Goal: Check status: Check status

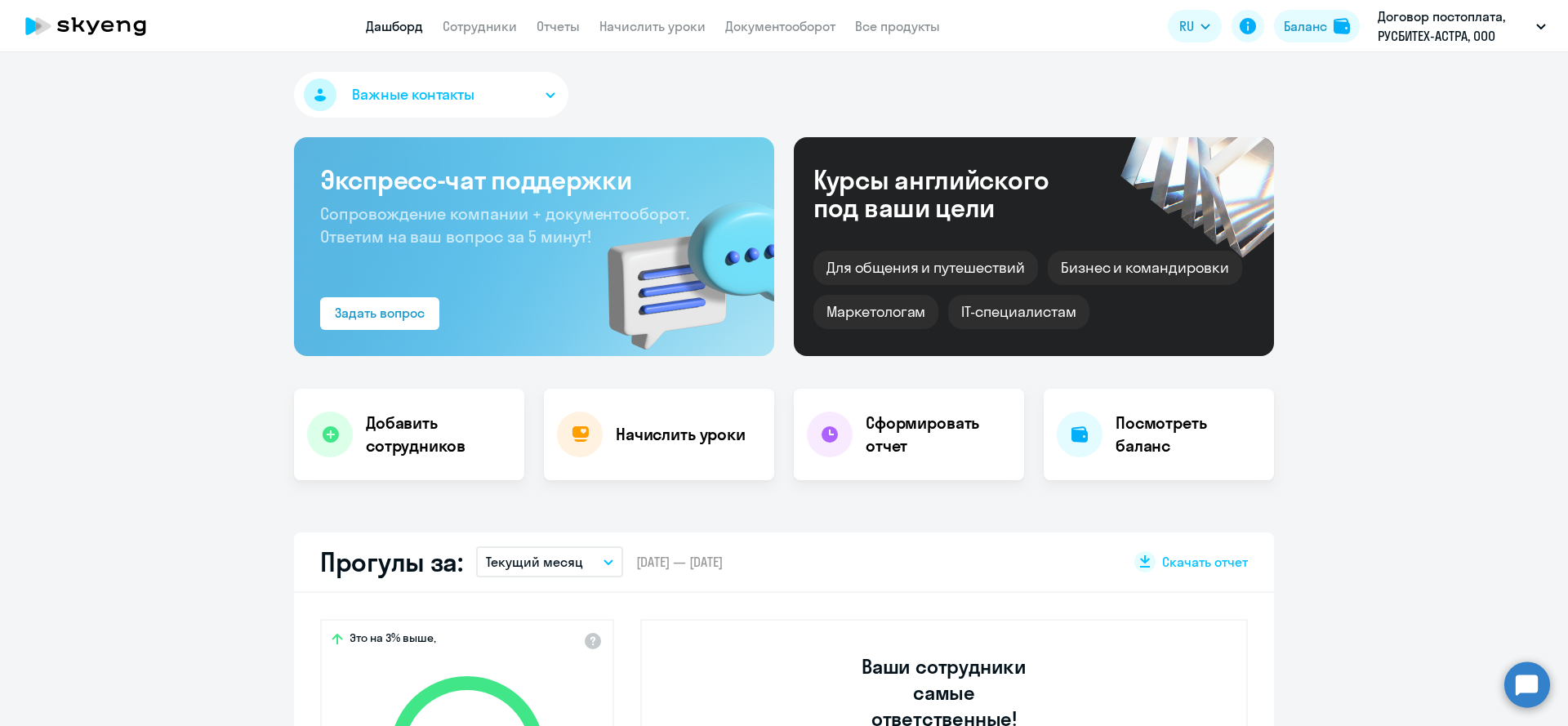
select select "30"
click at [498, 31] on link "Сотрудники" at bounding box center [480, 25] width 74 height 16
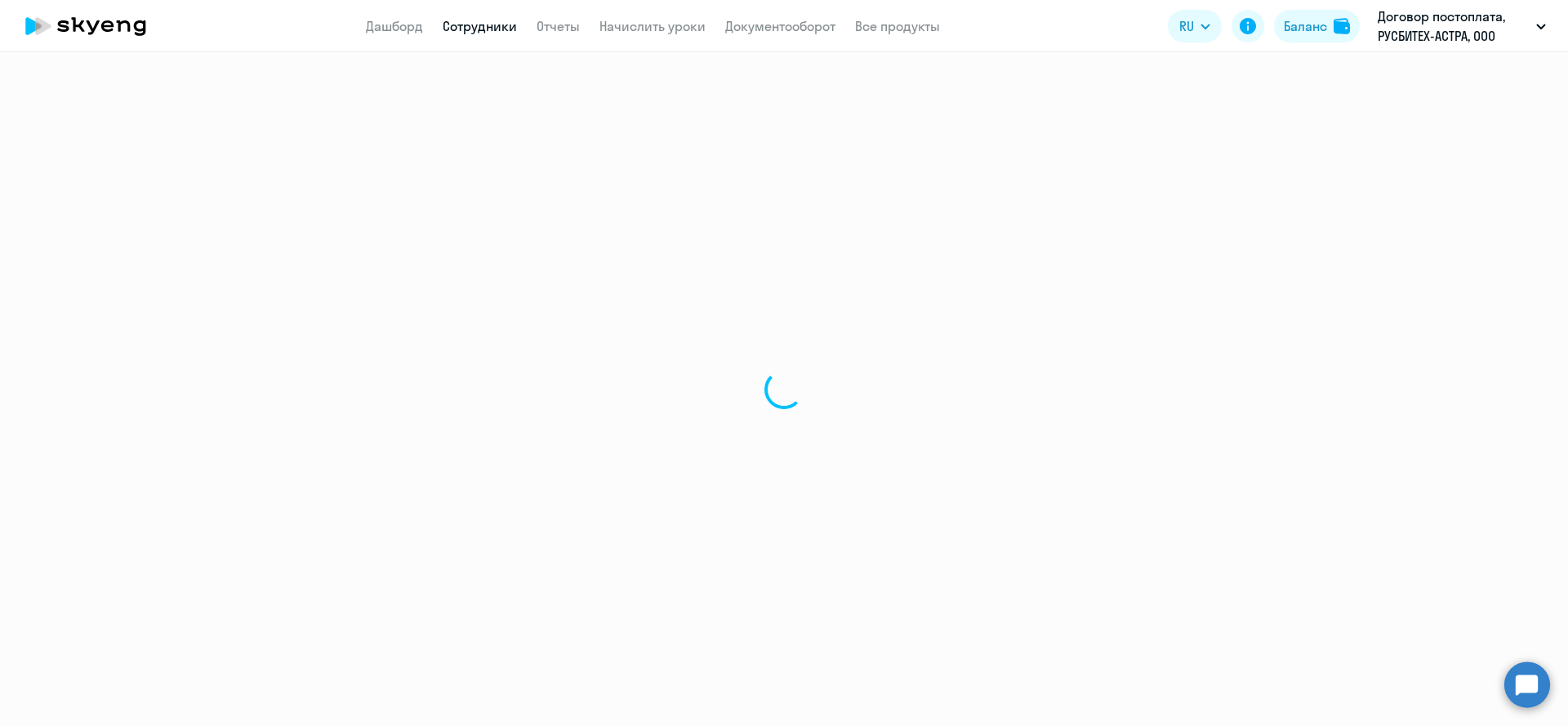
select select "30"
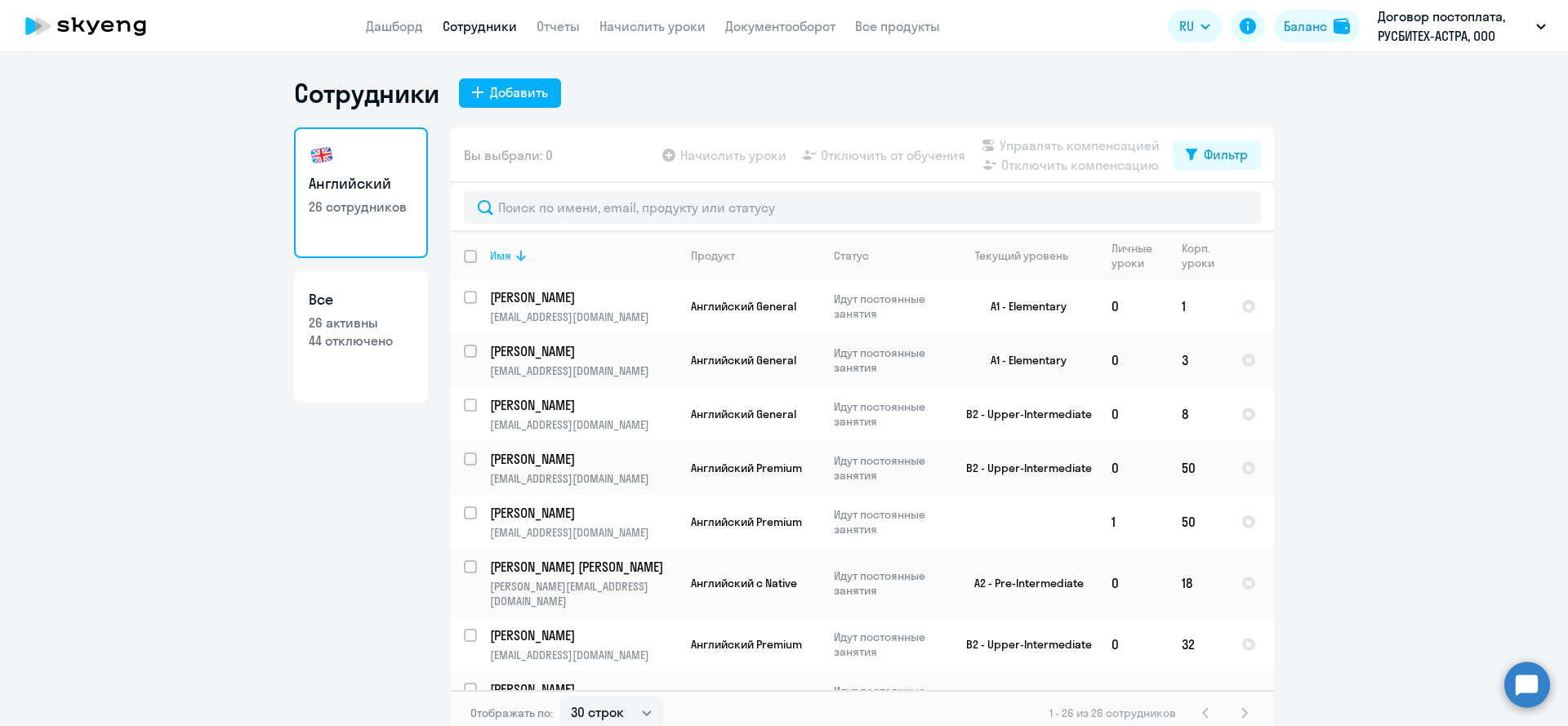
click at [530, 241] on th "Имя" at bounding box center [578, 256] width 201 height 47
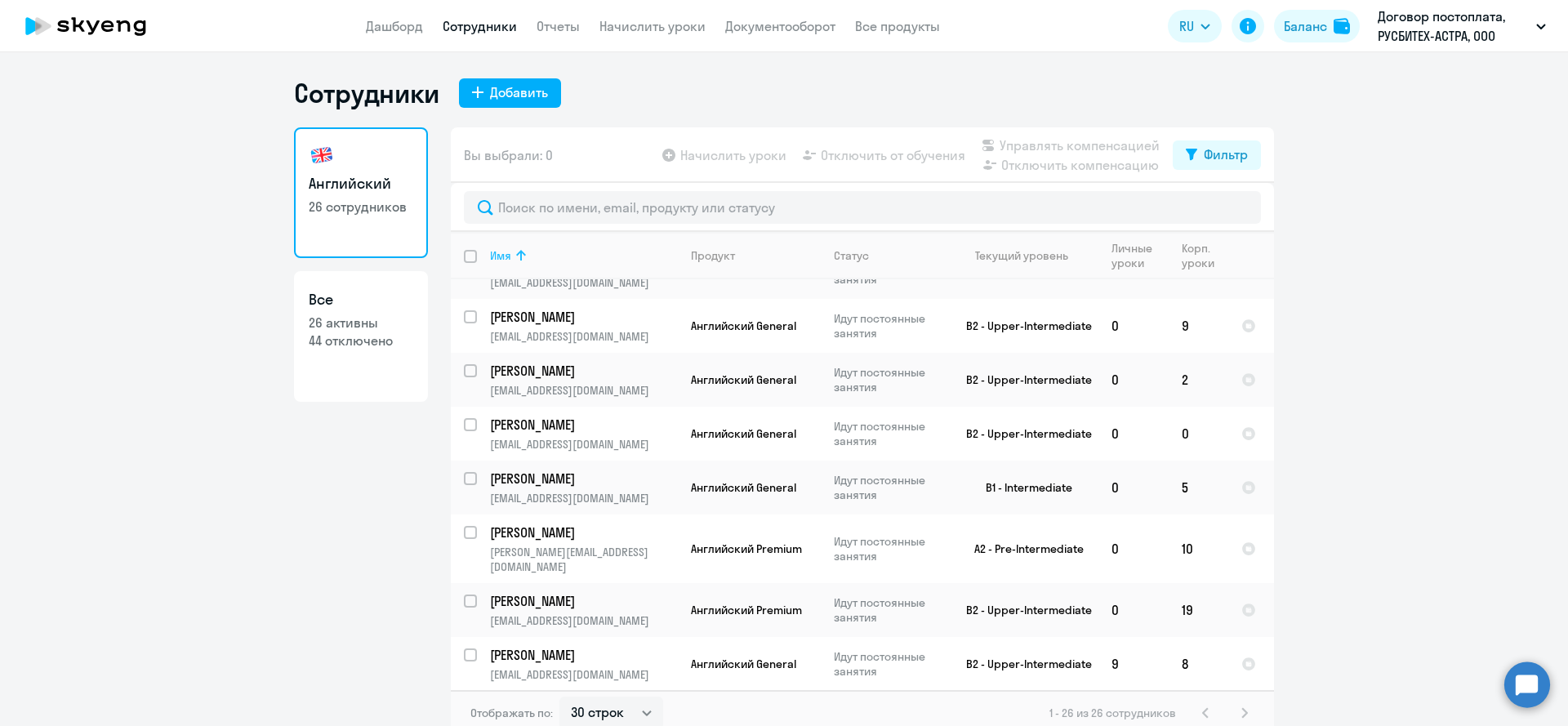
scroll to position [372, 0]
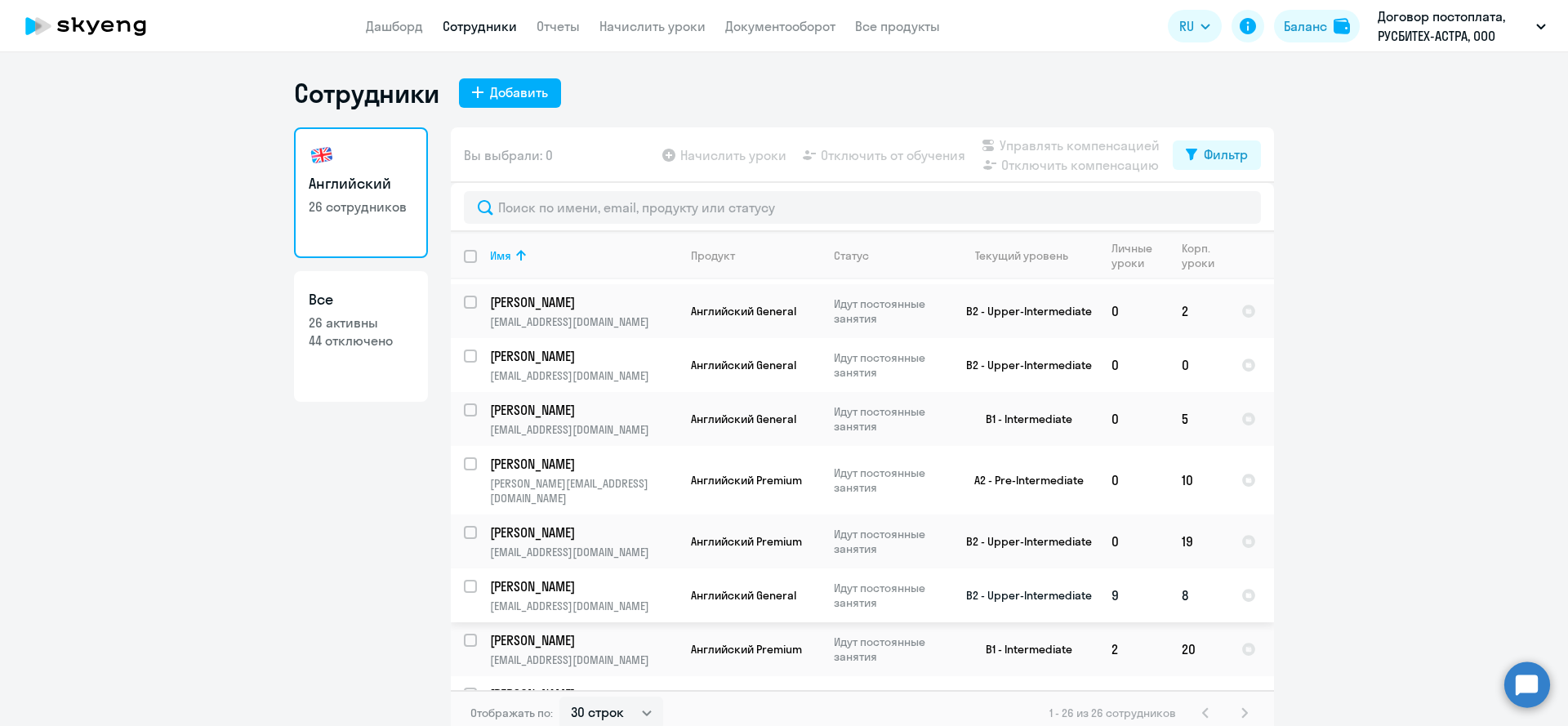
click at [556, 599] on p "[EMAIL_ADDRESS][DOMAIN_NAME]" at bounding box center [583, 606] width 187 height 14
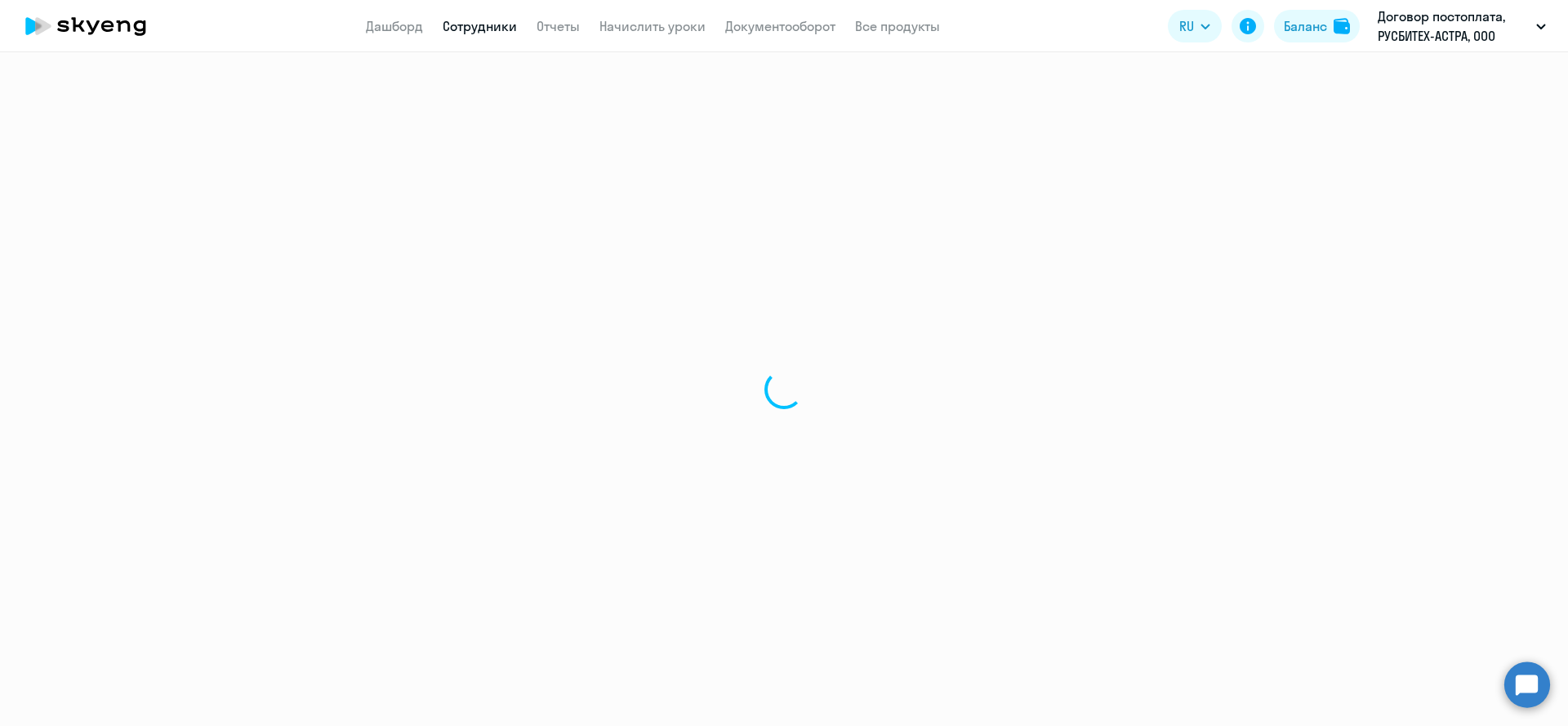
select select "english"
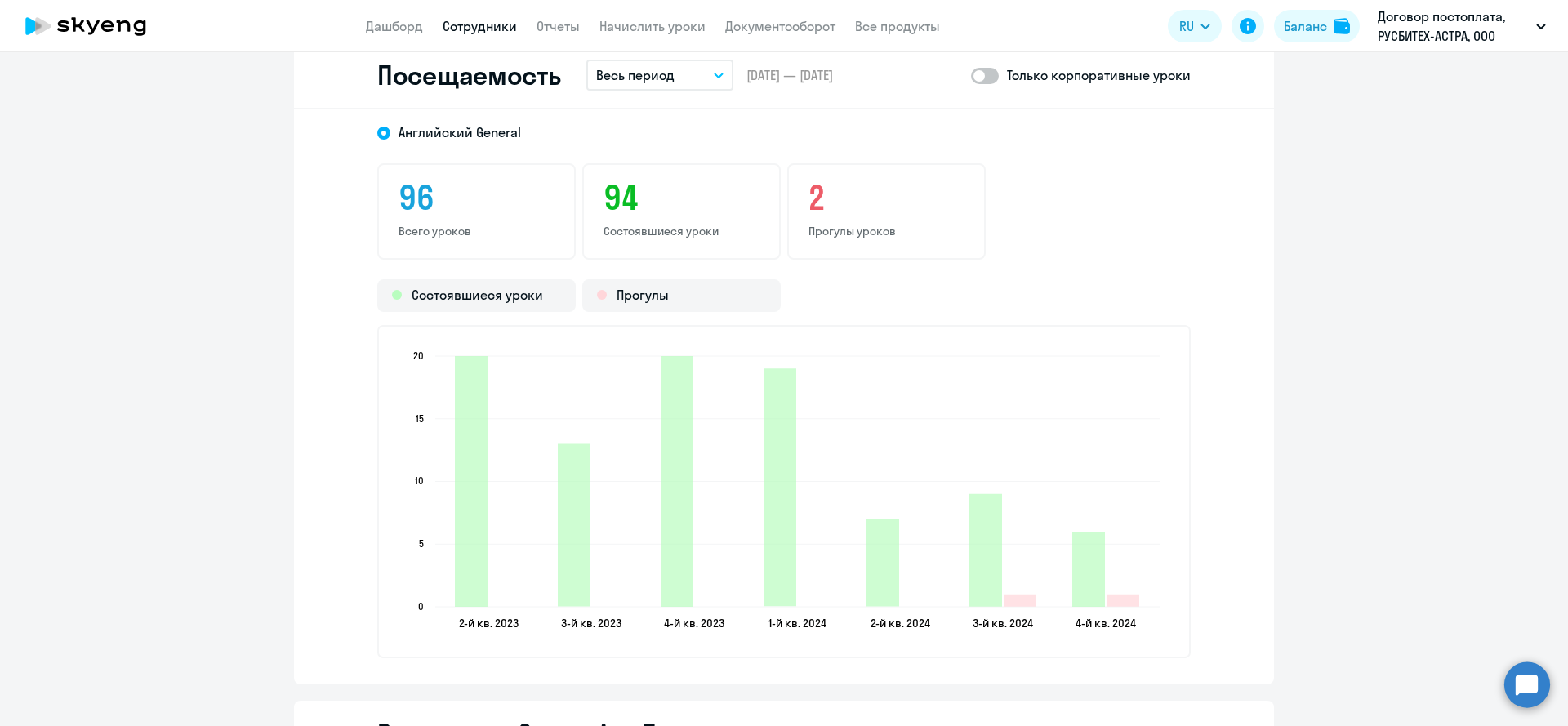
scroll to position [1956, 0]
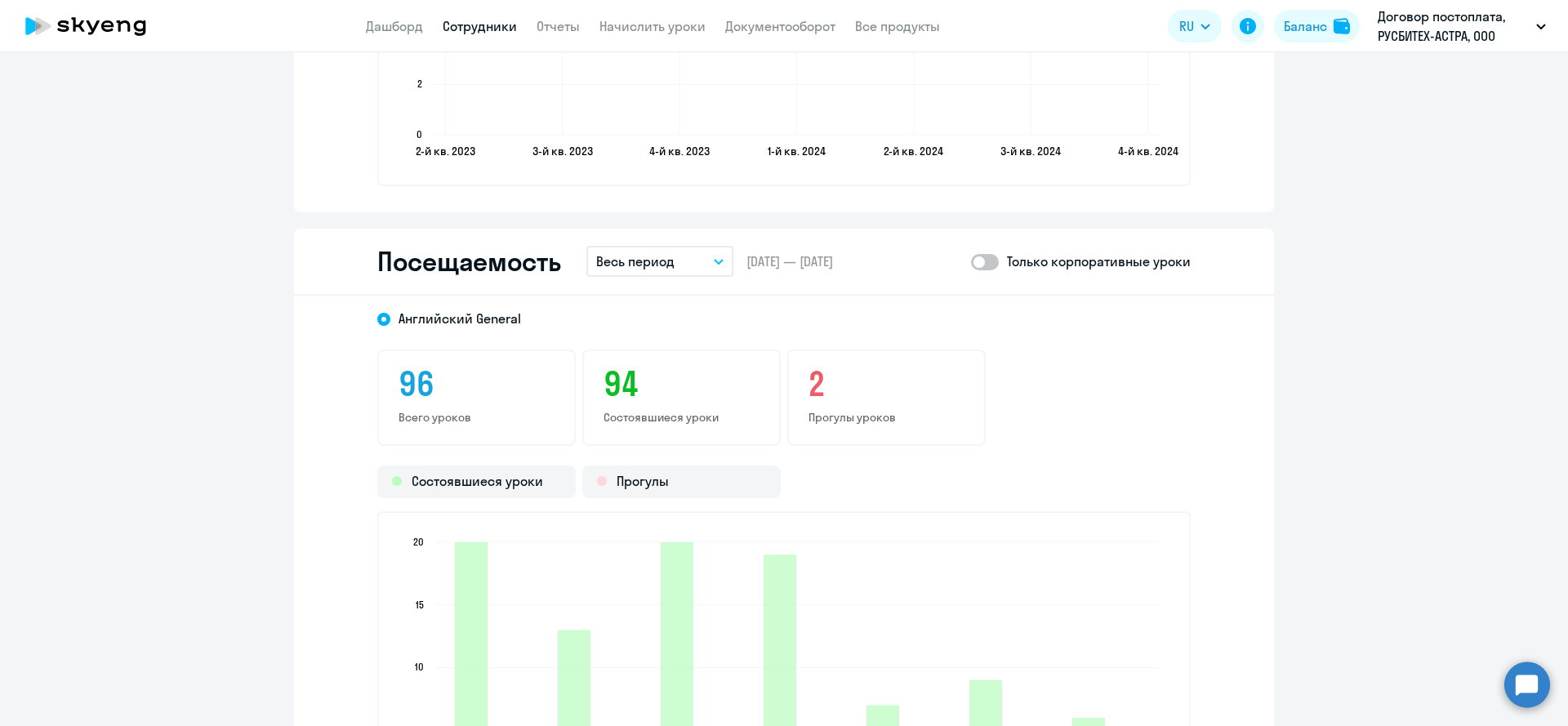
click at [682, 265] on button "Весь период" at bounding box center [660, 261] width 147 height 31
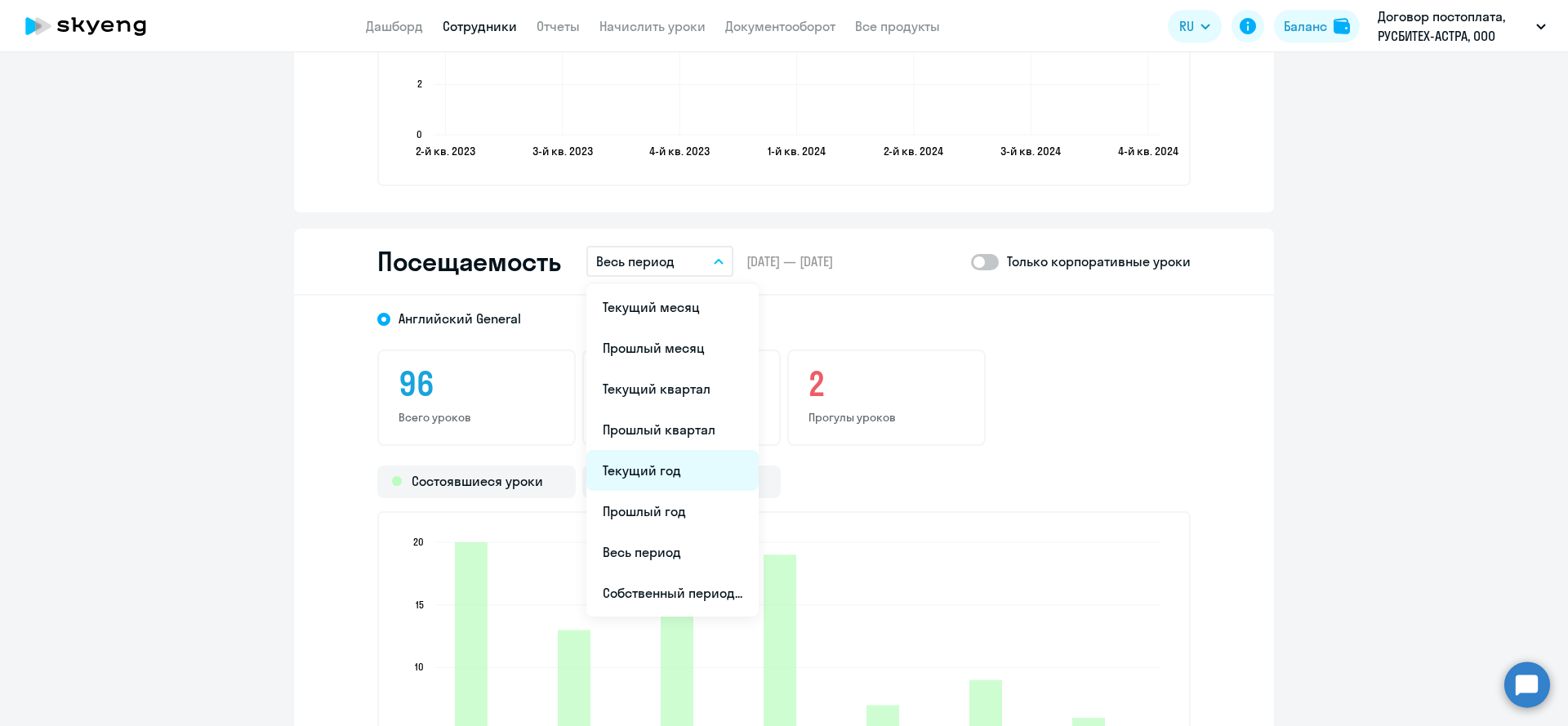
click at [696, 482] on li "Текущий год" at bounding box center [672, 470] width 173 height 41
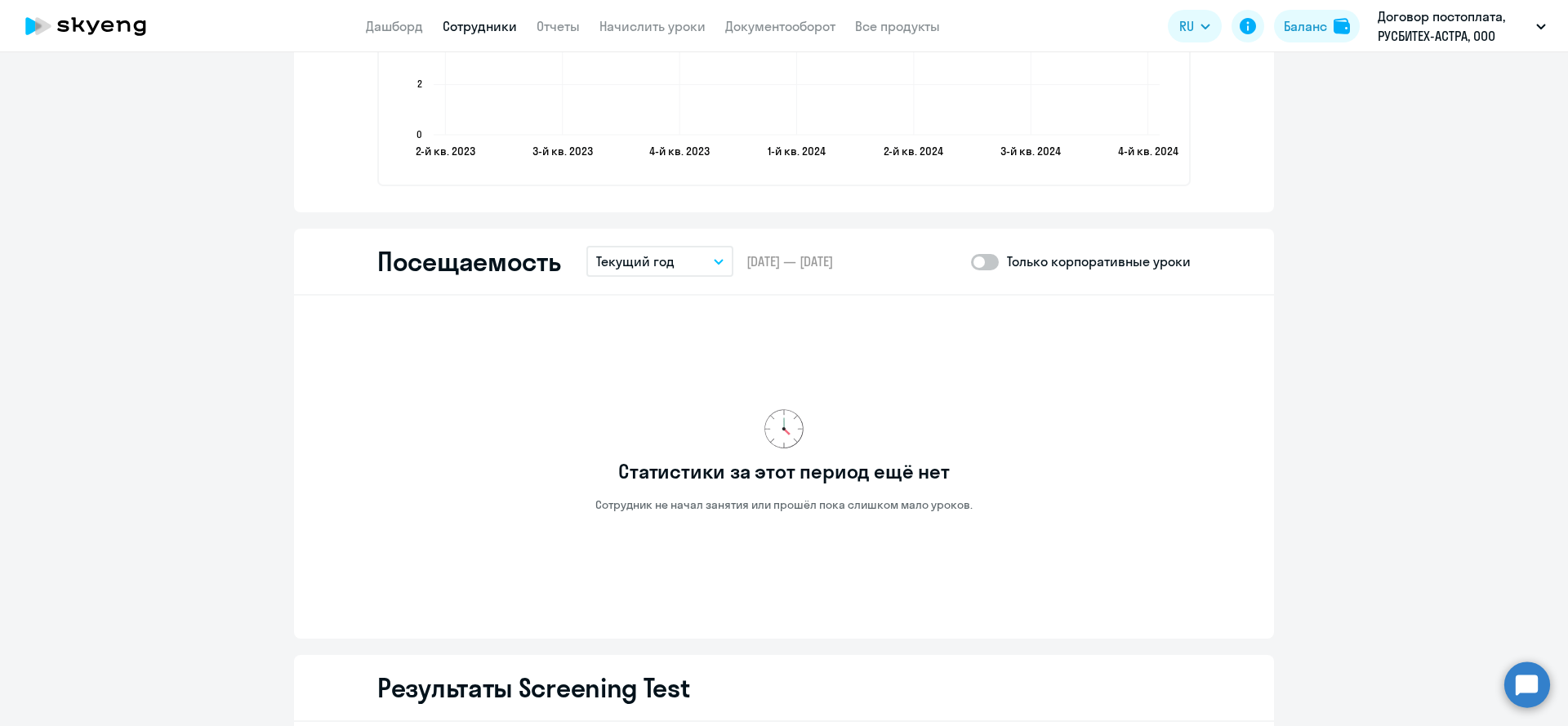
click at [1031, 268] on p "Только корпоративные уроки" at bounding box center [1099, 261] width 184 height 19
click at [998, 257] on label at bounding box center [984, 261] width 28 height 19
click at [971, 261] on input "checkbox" at bounding box center [970, 261] width 1 height 1
checkbox input "true"
click at [715, 266] on button "Текущий год" at bounding box center [660, 261] width 147 height 31
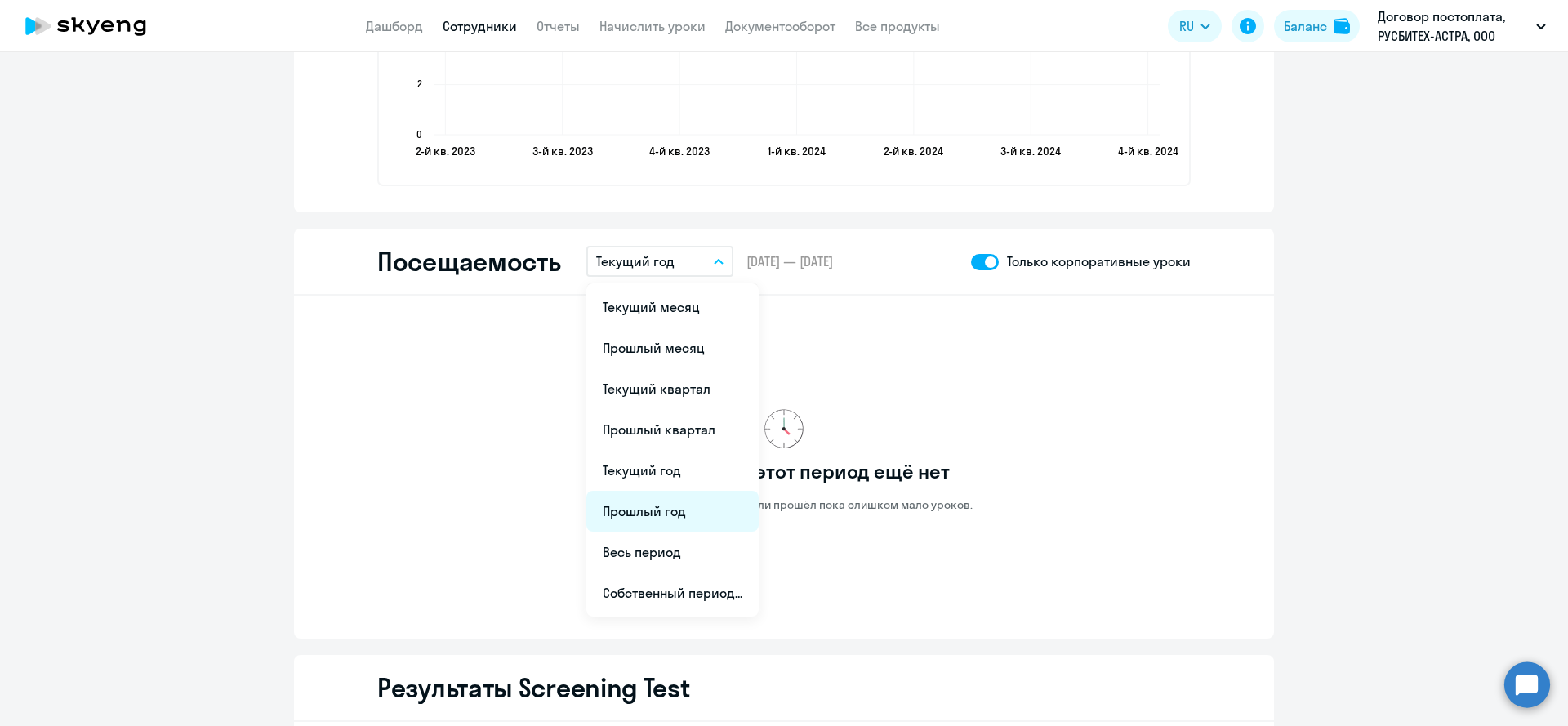
click at [676, 500] on li "Прошлый год" at bounding box center [672, 511] width 173 height 41
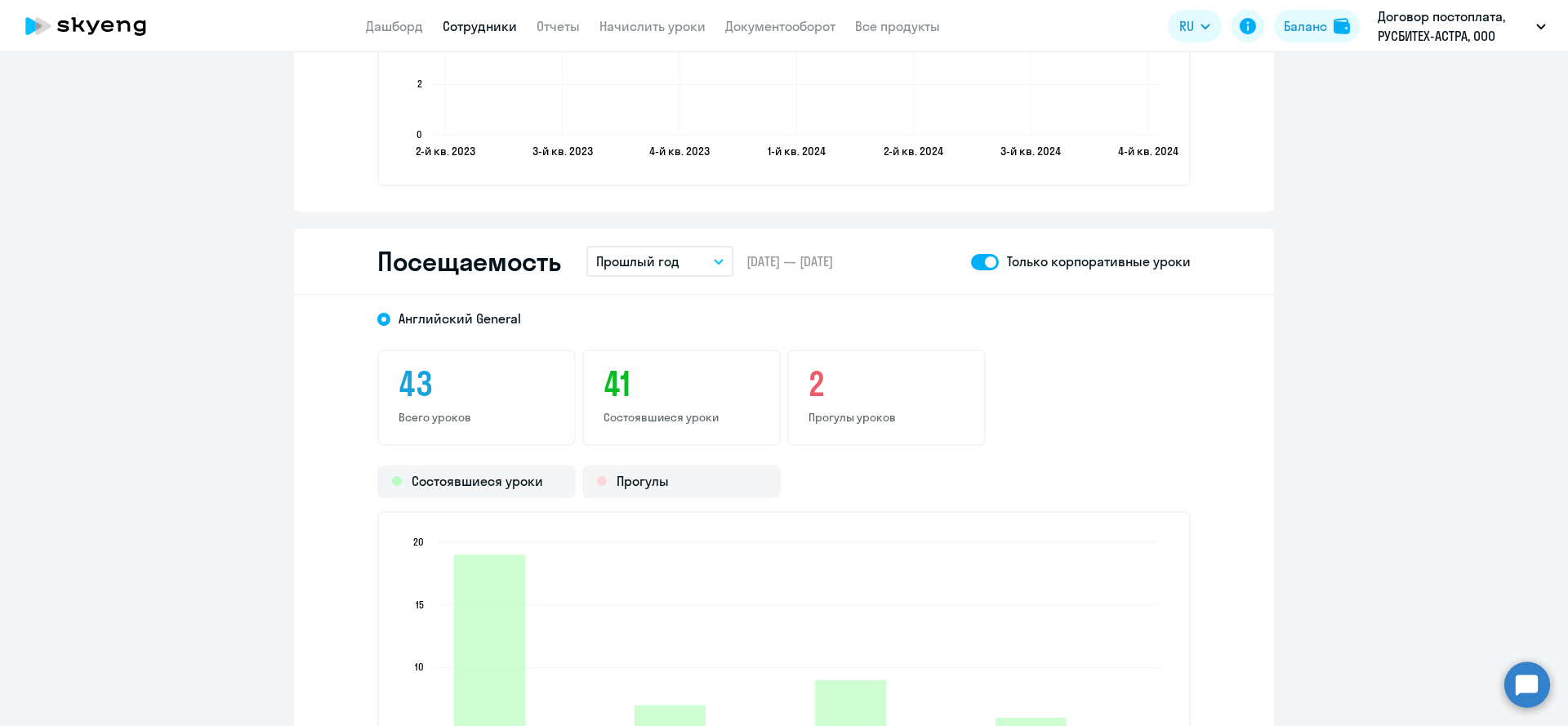
click at [688, 261] on button "Прошлый год" at bounding box center [660, 261] width 147 height 31
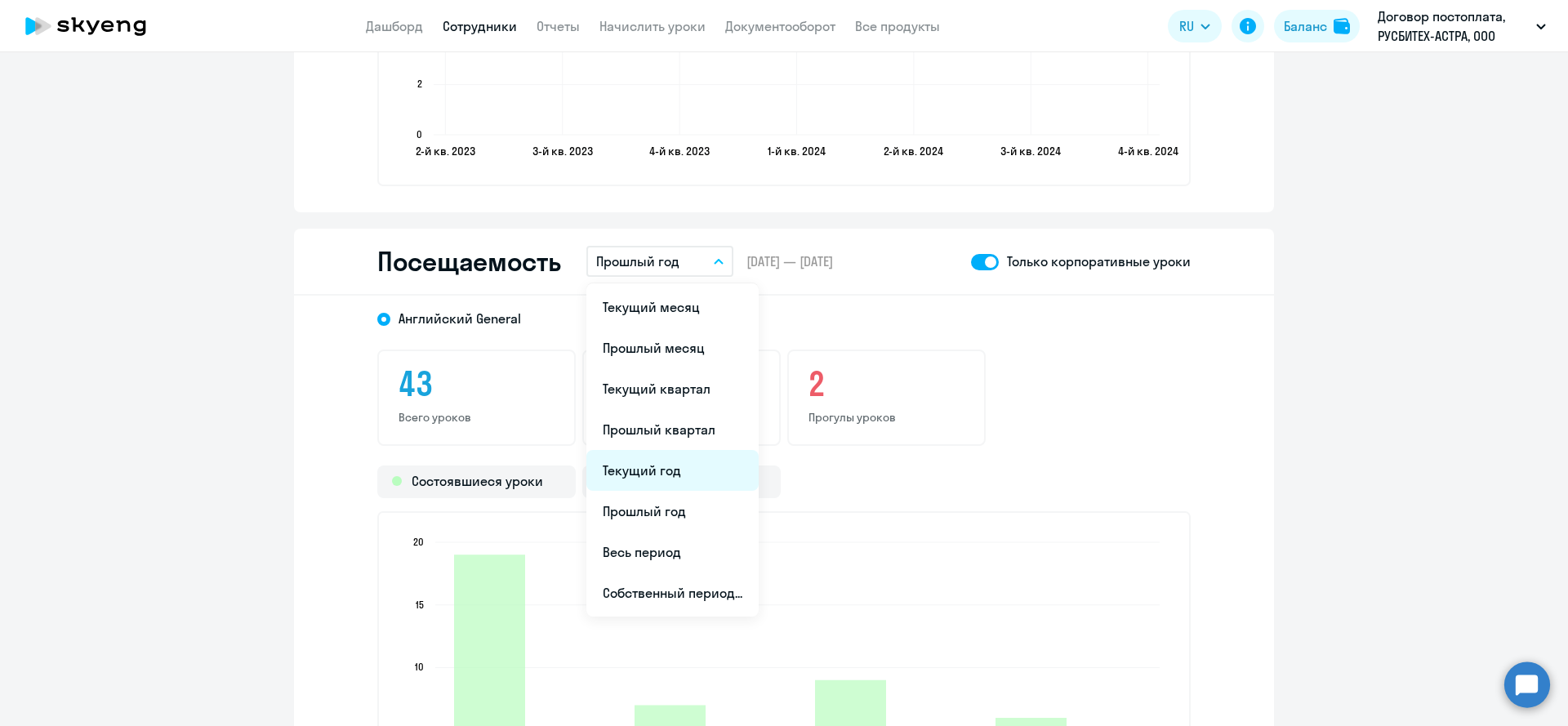
click at [666, 481] on li "Текущий год" at bounding box center [672, 470] width 173 height 41
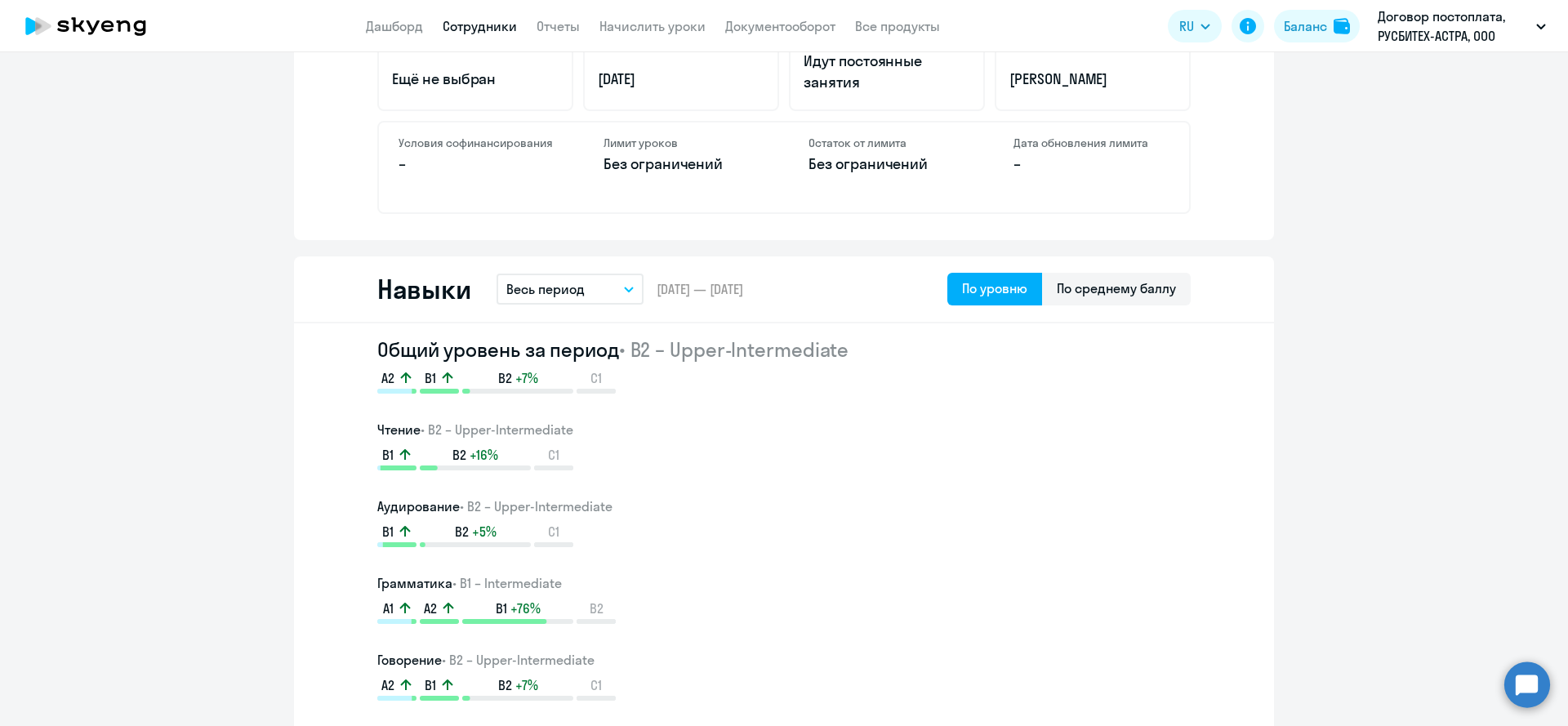
scroll to position [0, 0]
